Goal: Task Accomplishment & Management: Manage account settings

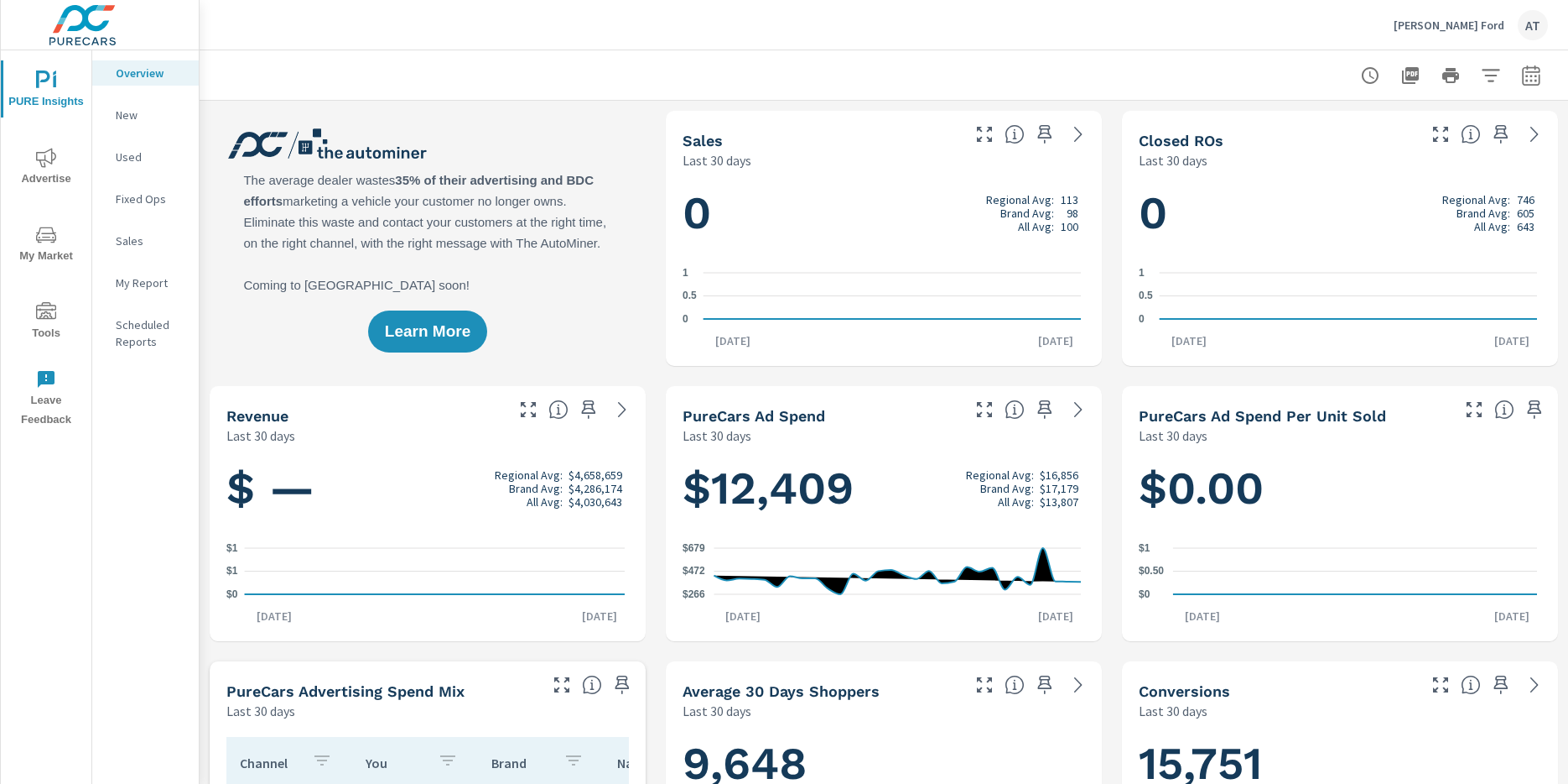
scroll to position [1, 0]
click at [126, 160] on p "Used" at bounding box center [151, 156] width 70 height 17
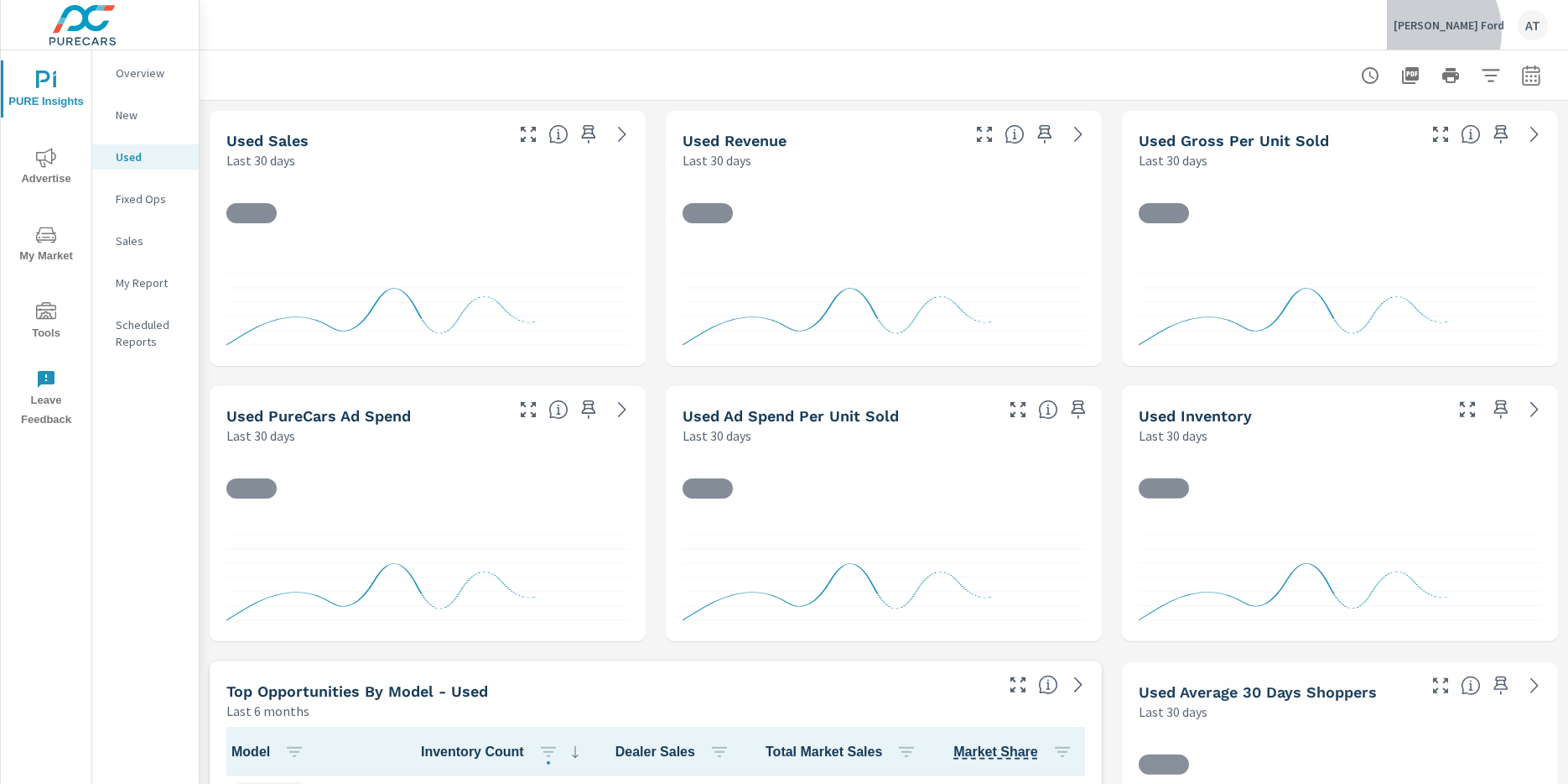
click at [1475, 32] on p "[PERSON_NAME] Ford" at bounding box center [1449, 24] width 111 height 15
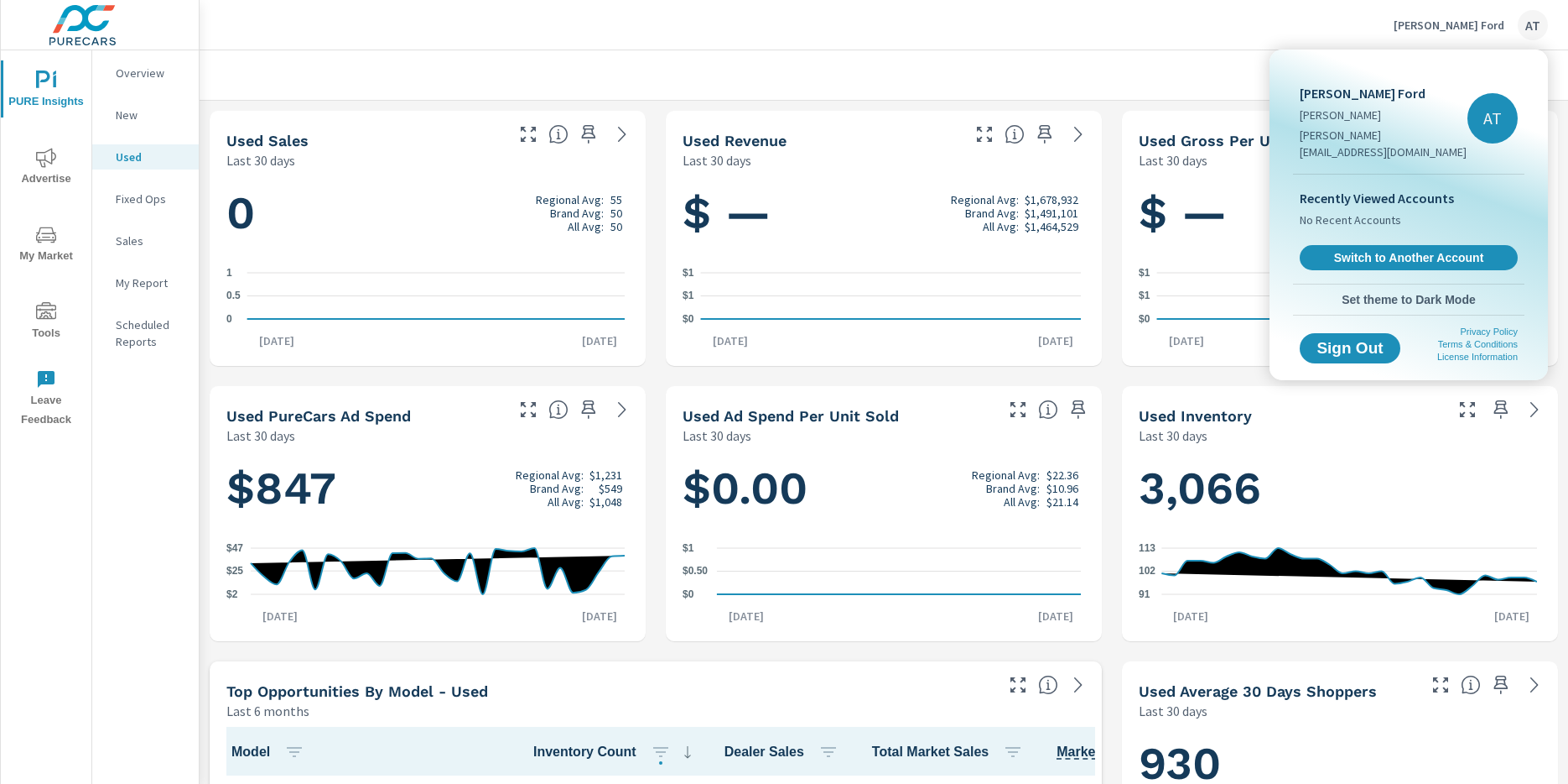
scroll to position [1, 0]
click at [1394, 250] on span "Switch to Another Account" at bounding box center [1408, 258] width 206 height 16
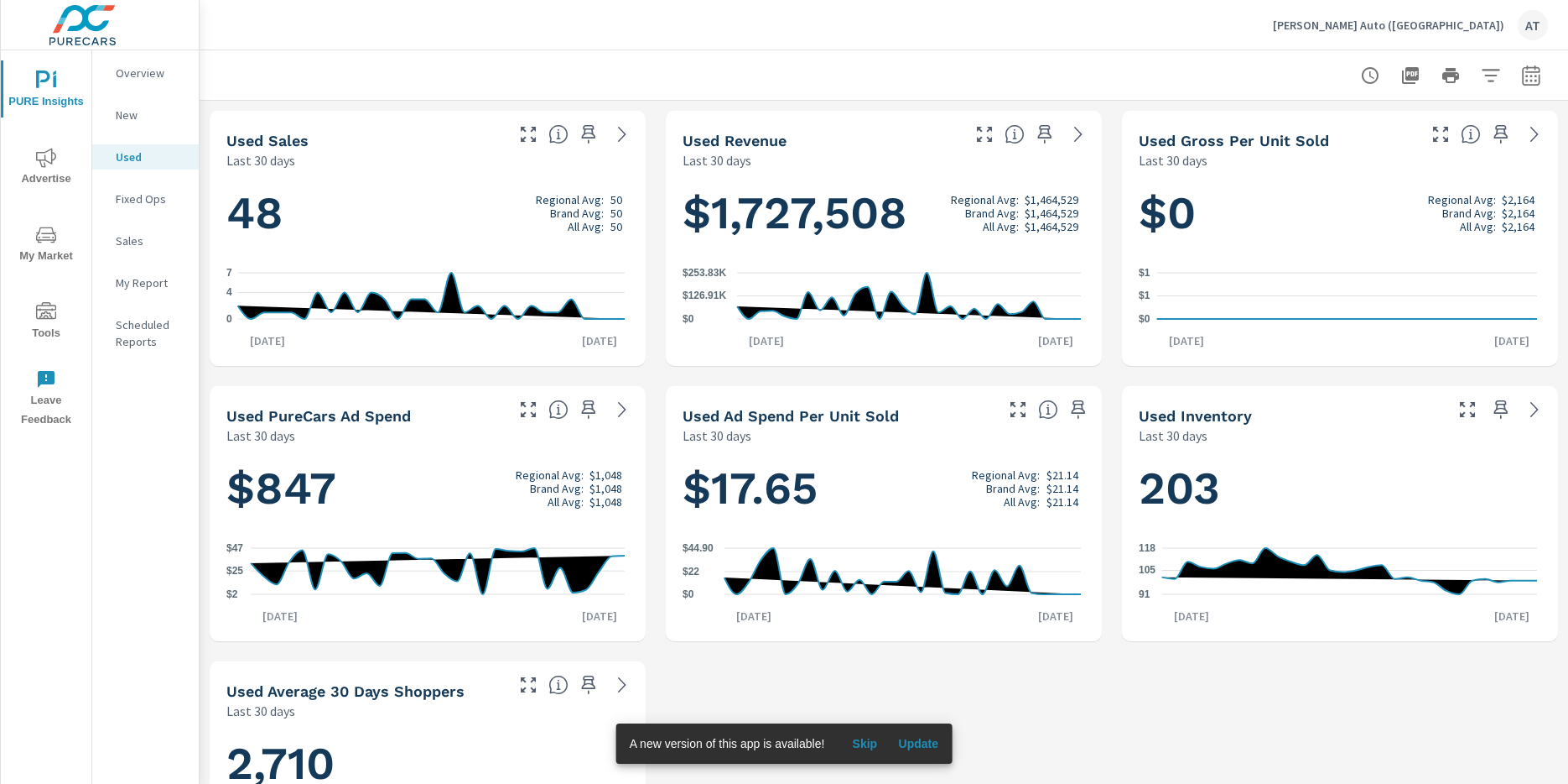
scroll to position [3, 0]
